Goal: Task Accomplishment & Management: Manage account settings

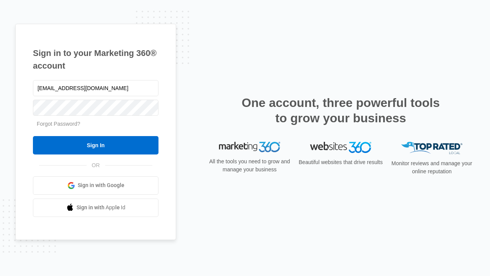
type input "[EMAIL_ADDRESS][DOMAIN_NAME]"
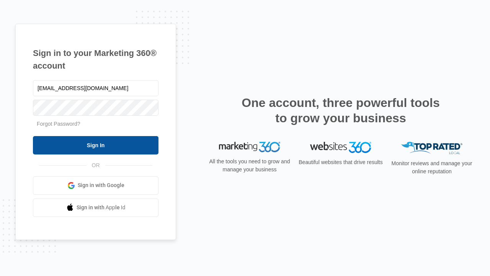
click at [96, 145] on input "Sign In" at bounding box center [96, 145] width 126 height 18
